Goal: Task Accomplishment & Management: Use online tool/utility

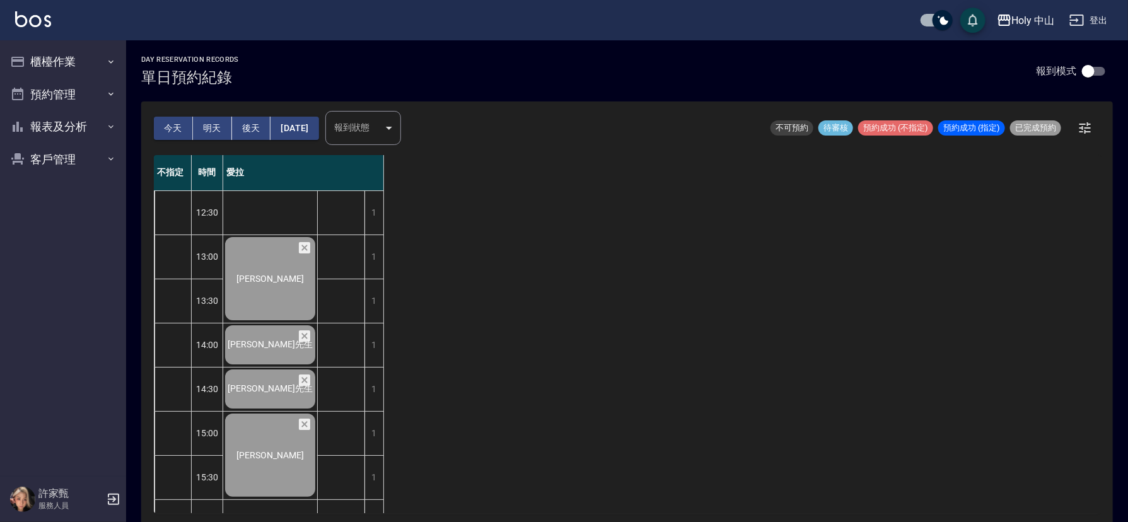
scroll to position [378, 0]
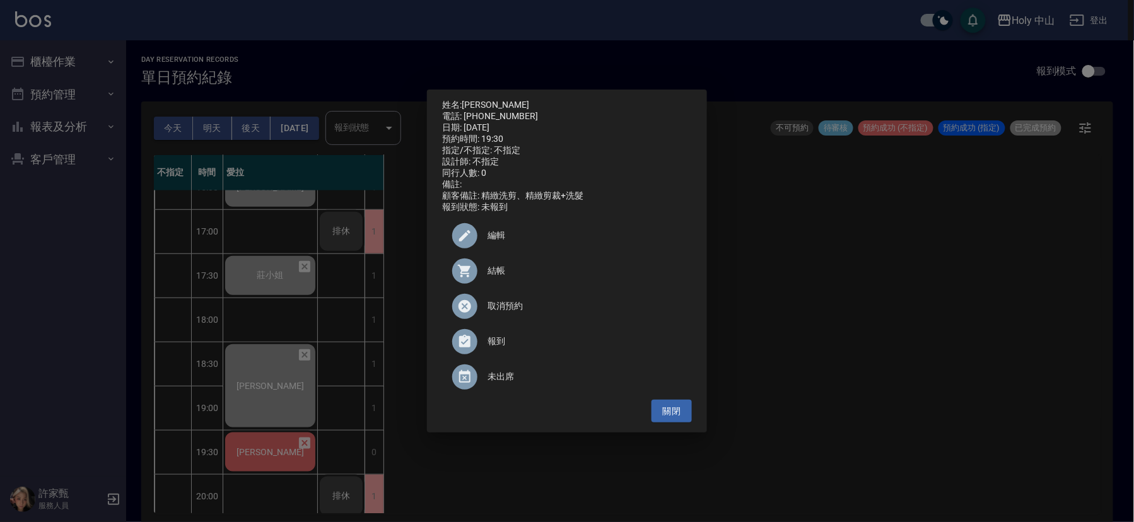
click at [501, 277] on span "結帳" at bounding box center [584, 270] width 194 height 13
click at [941, 325] on div "姓名: 盧 電話: 0988185950 日期: 2025/08/21 預約時間: 19:30 指定/不指定: 不指定 設計師: 不指定 同行人數: 0 備註…" at bounding box center [567, 261] width 1134 height 522
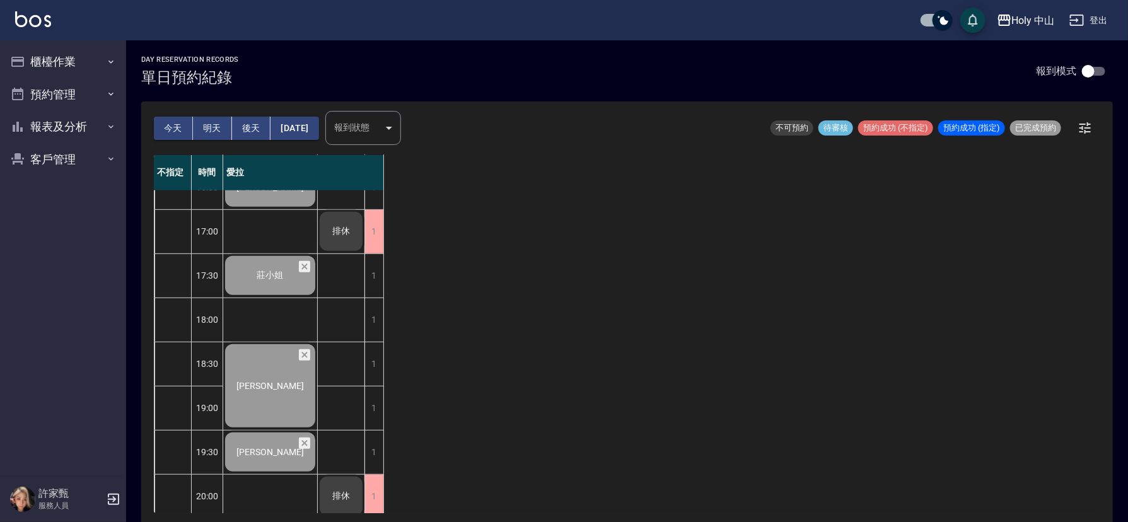
scroll to position [397, 0]
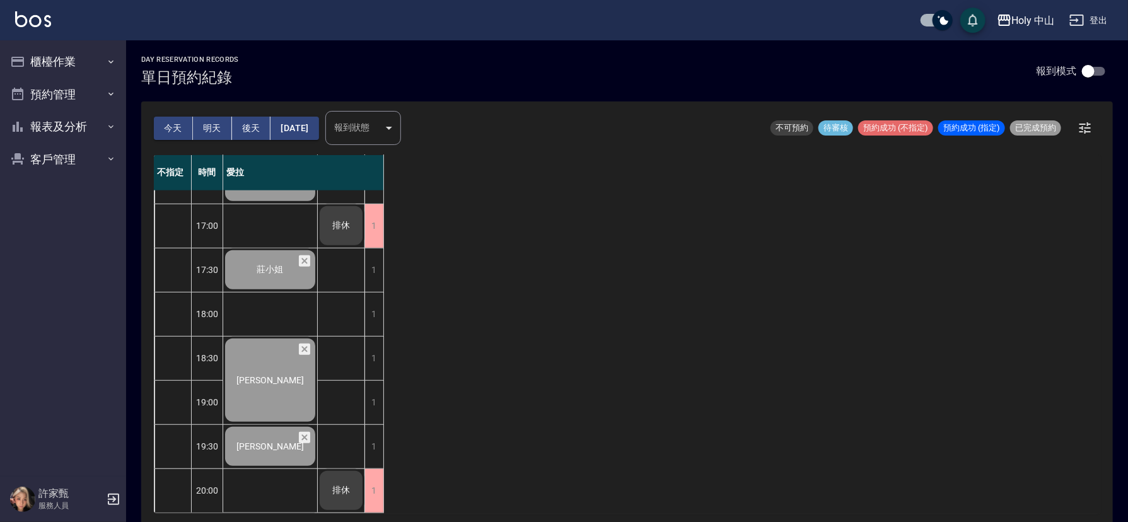
click at [209, 122] on button "明天" at bounding box center [212, 128] width 39 height 23
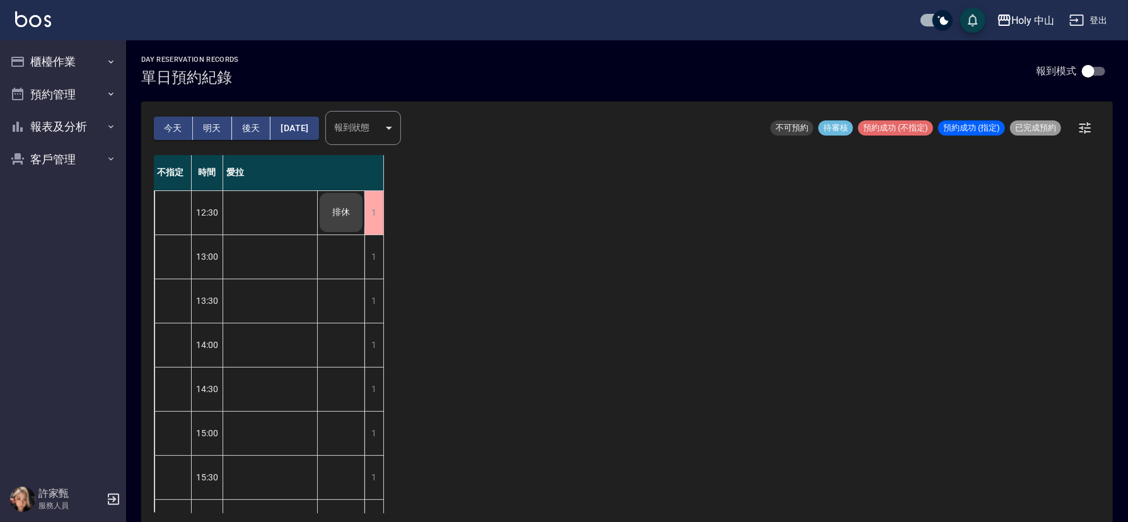
click at [175, 119] on button "今天" at bounding box center [173, 128] width 39 height 23
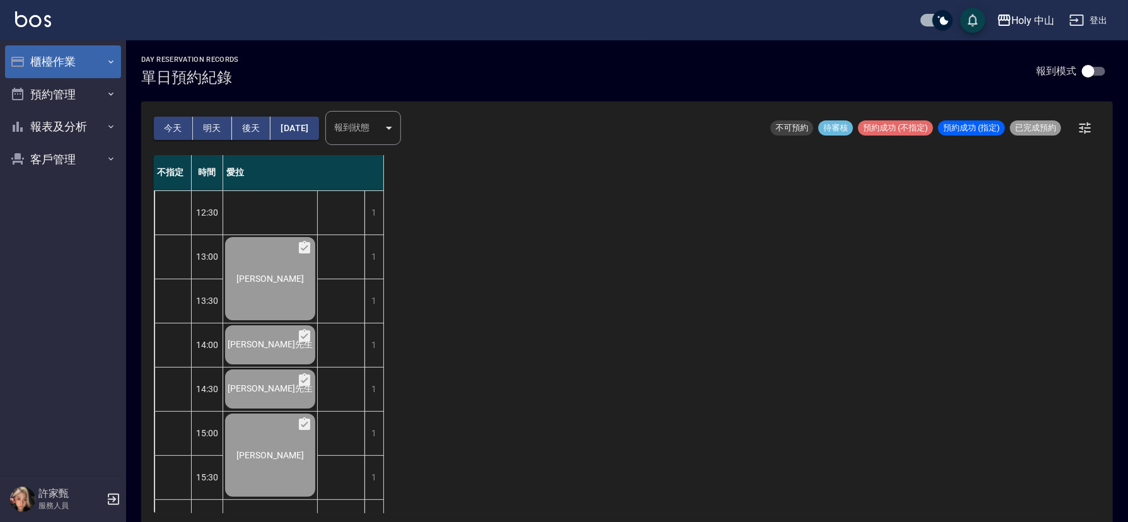
click at [67, 49] on button "櫃檯作業" at bounding box center [63, 61] width 116 height 33
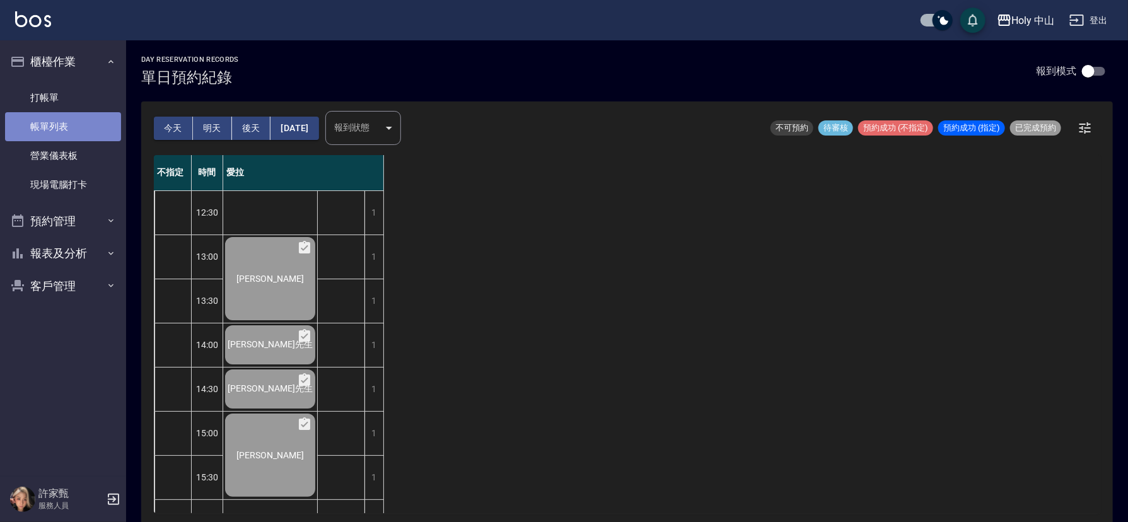
click at [82, 130] on link "帳單列表" at bounding box center [63, 126] width 116 height 29
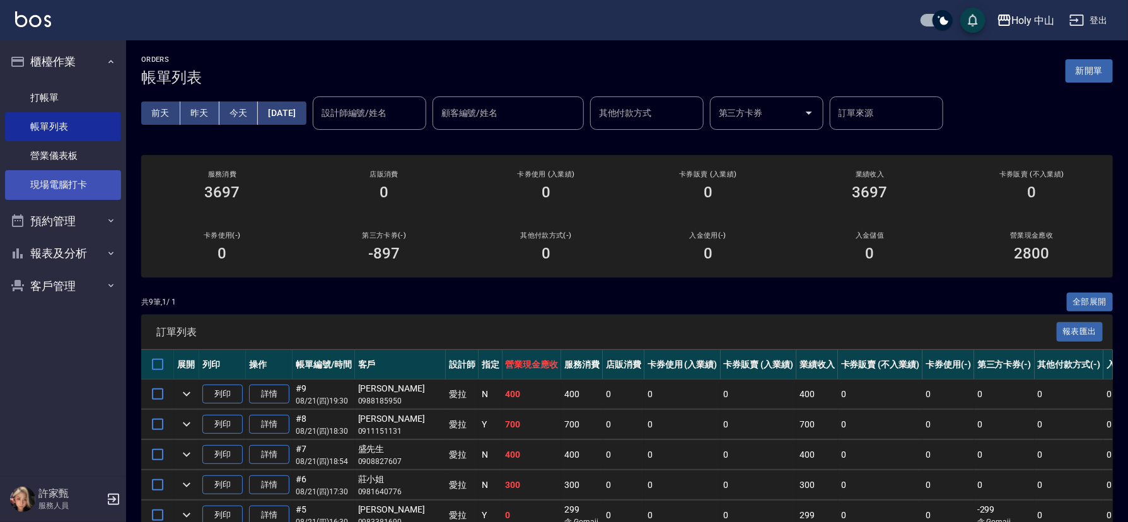
click at [78, 181] on link "現場電腦打卡" at bounding box center [63, 184] width 116 height 29
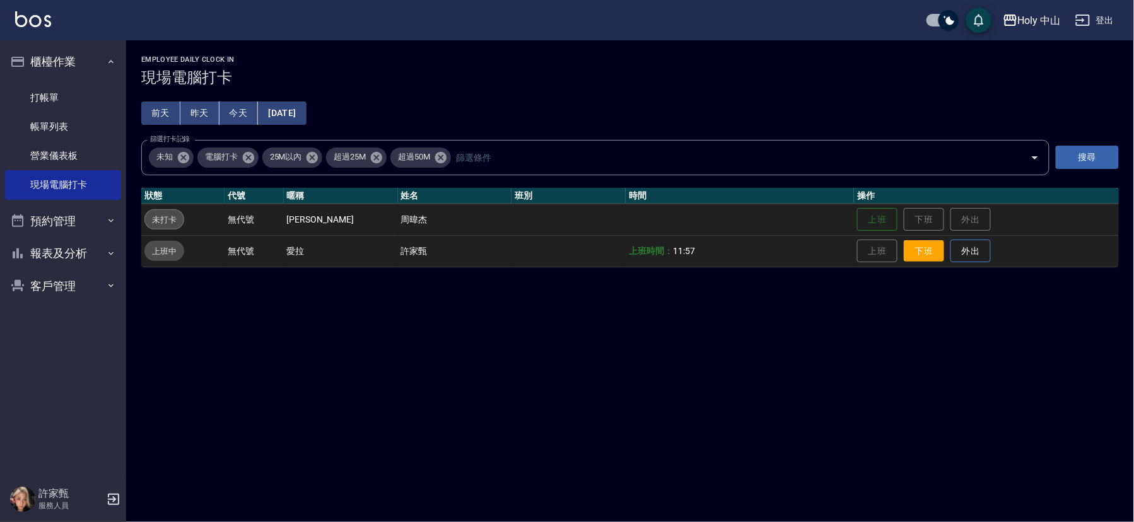
click at [906, 254] on button "下班" at bounding box center [924, 251] width 40 height 22
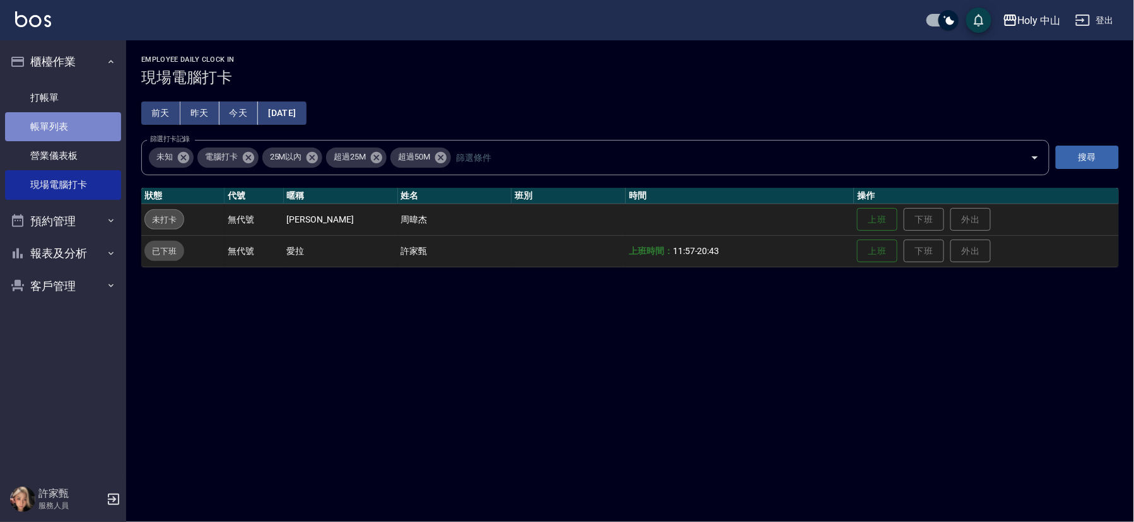
click at [67, 123] on link "帳單列表" at bounding box center [63, 126] width 116 height 29
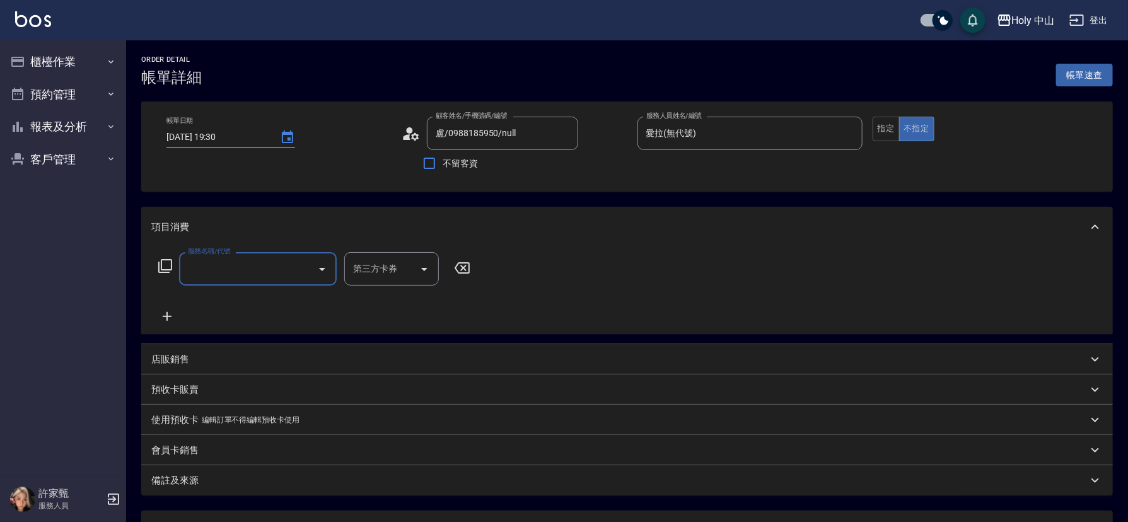
click at [254, 267] on input "服務名稱/代號" at bounding box center [248, 269] width 127 height 22
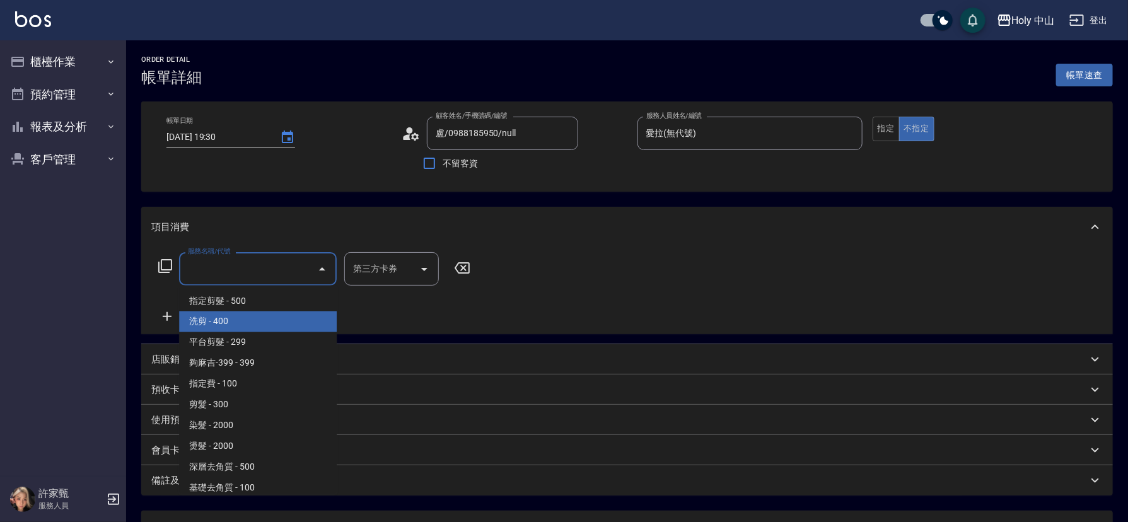
click at [219, 320] on span "洗剪 - 400" at bounding box center [258, 322] width 158 height 21
type input "洗剪(3)"
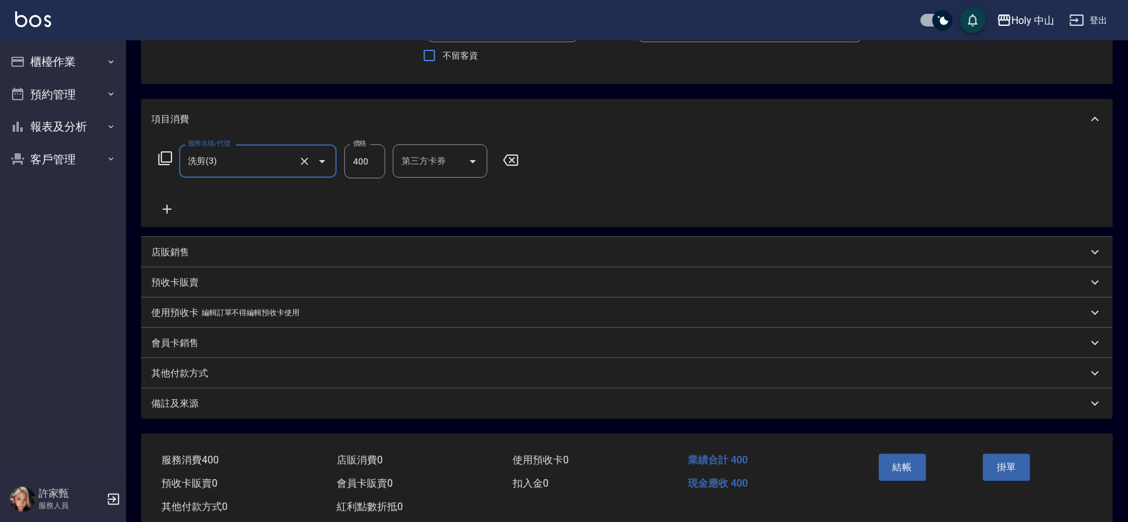
scroll to position [139, 0]
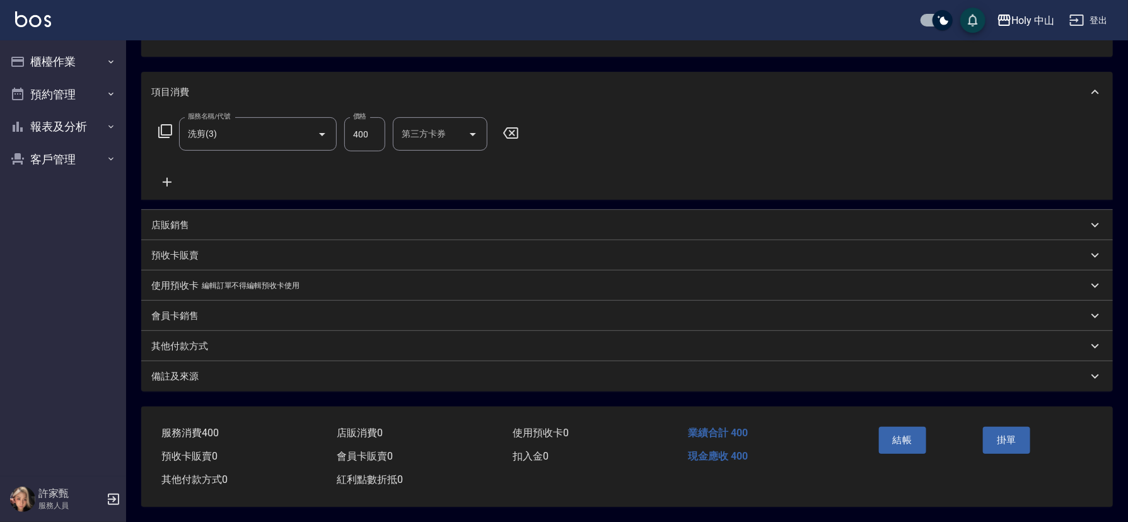
click at [439, 383] on div "備註及來源" at bounding box center [627, 376] width 972 height 30
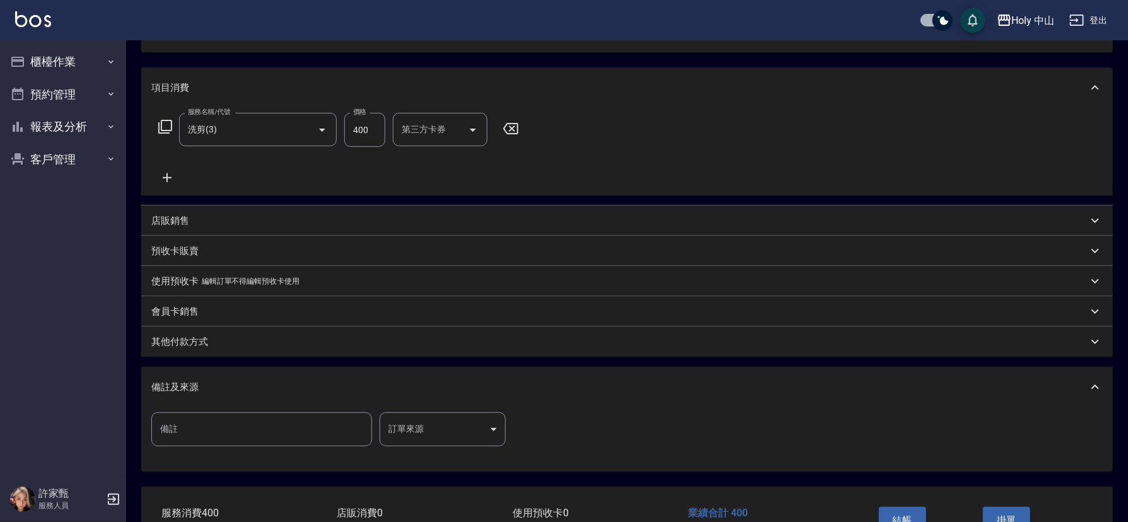
click at [404, 422] on body "Holy 中山 登出 櫃檯作業 打帳單 帳單列表 營業儀表板 現場電腦打卡 預約管理 預約管理 單日預約紀錄 單週預約紀錄 報表及分析 報表目錄 店家日報表 …" at bounding box center [564, 232] width 1128 height 742
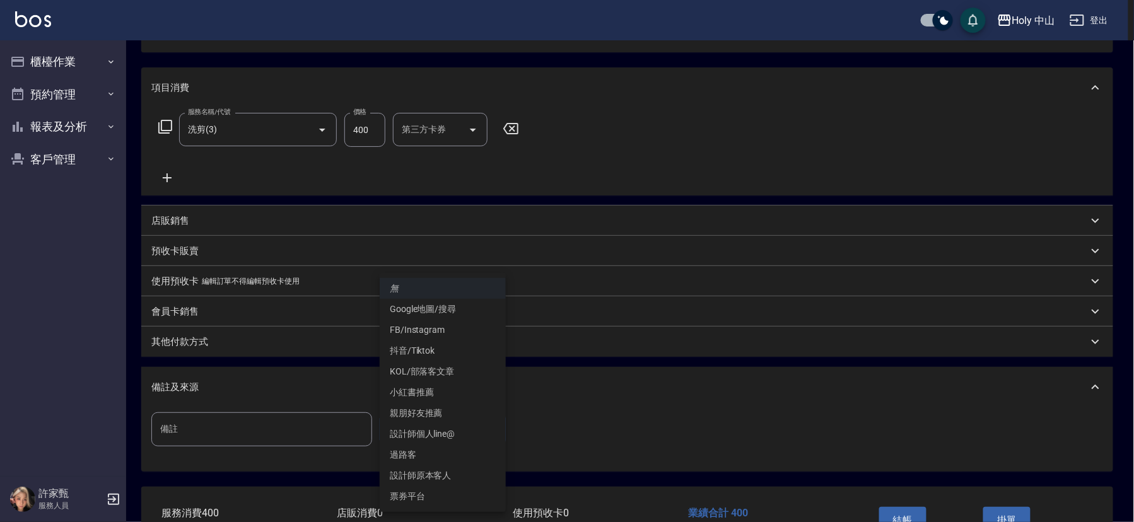
click at [453, 434] on li "設計師個人line@" at bounding box center [443, 434] width 126 height 21
type input "設計師個人line@"
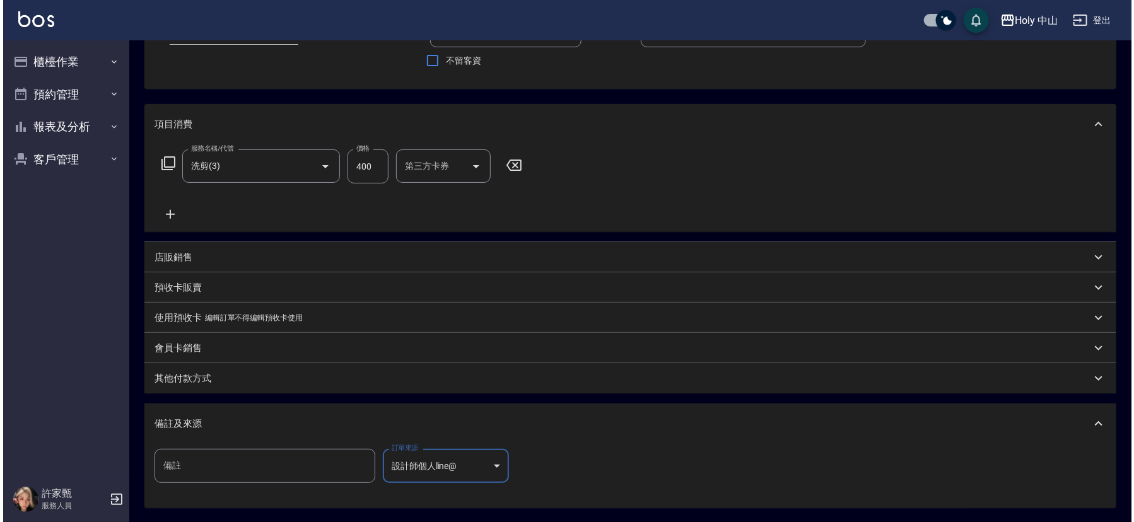
scroll to position [224, 0]
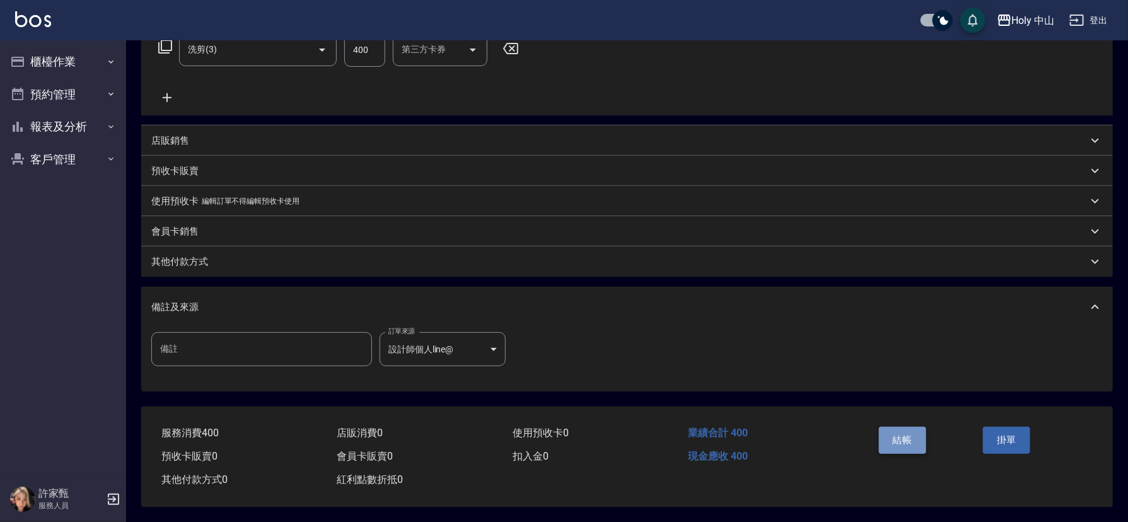
click at [902, 436] on button "結帳" at bounding box center [902, 440] width 47 height 26
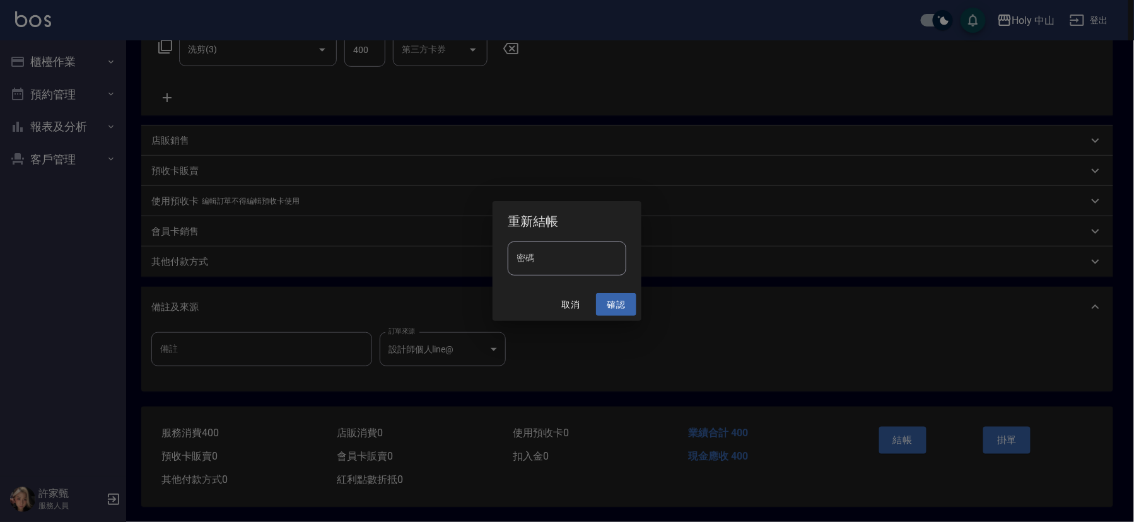
click at [617, 306] on button "確認" at bounding box center [616, 304] width 40 height 23
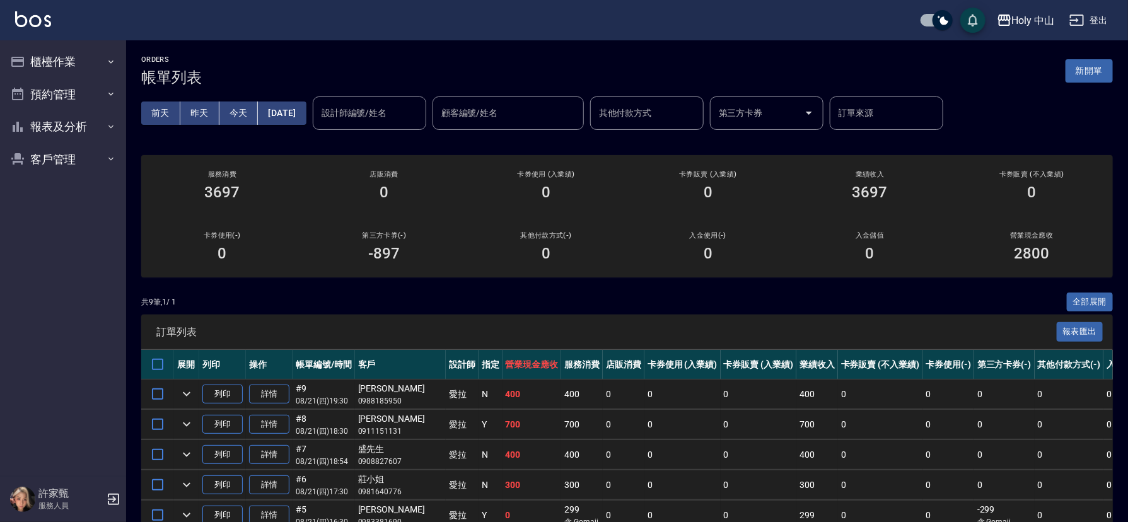
click at [202, 118] on button "昨天" at bounding box center [199, 113] width 39 height 23
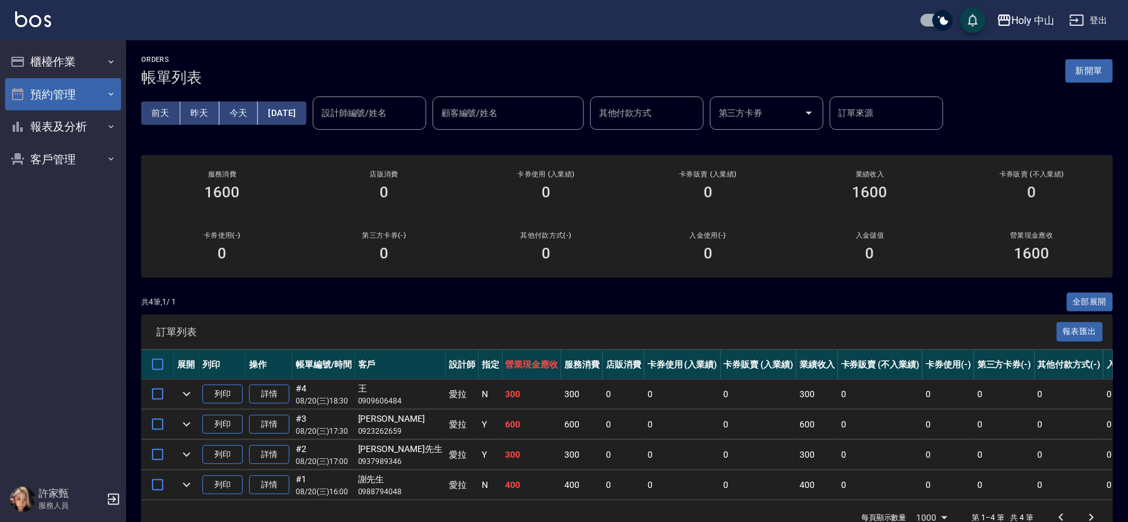
click at [51, 90] on button "預約管理" at bounding box center [63, 94] width 116 height 33
